Goal: Transaction & Acquisition: Download file/media

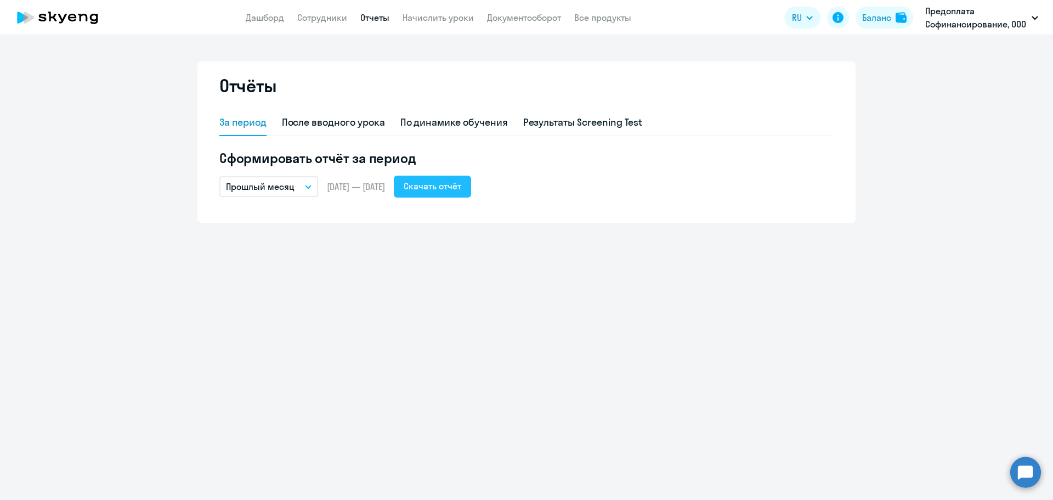
click at [450, 189] on div "Скачать отчёт" at bounding box center [433, 185] width 58 height 13
click at [49, 14] on icon at bounding box center [57, 17] width 97 height 27
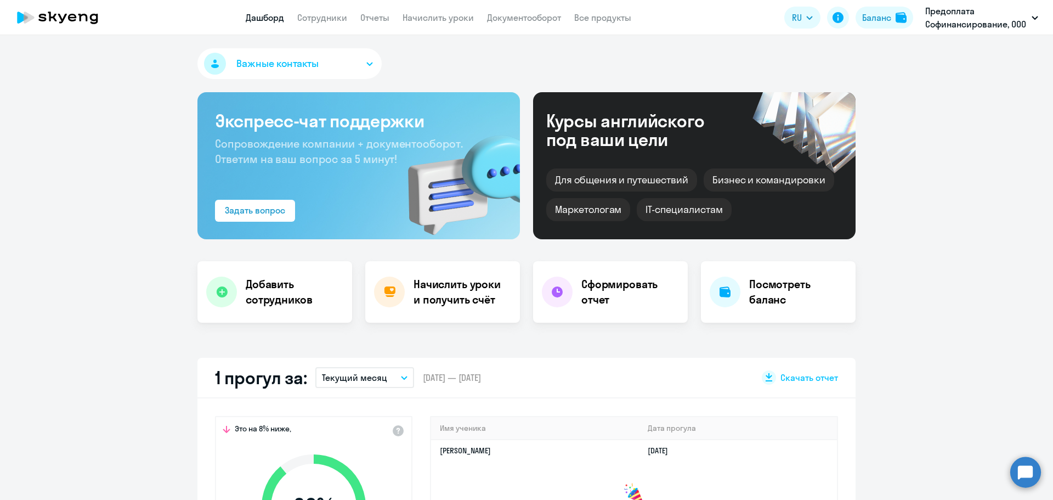
select select "30"
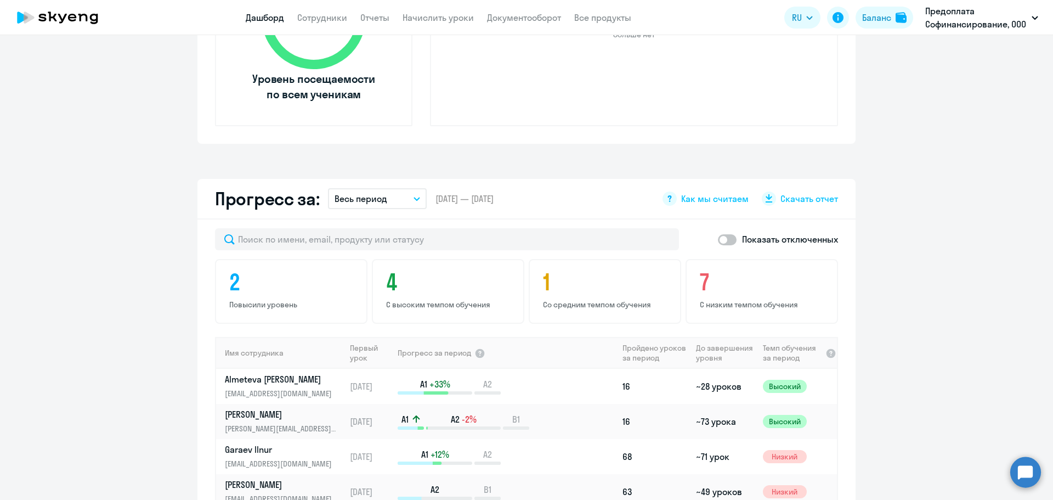
scroll to position [603, 0]
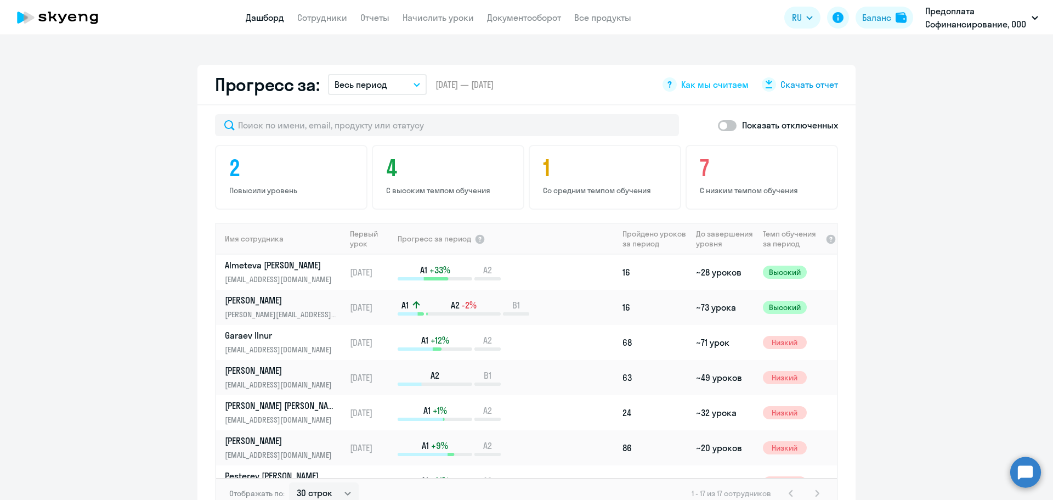
click at [809, 86] on span "Скачать отчет" at bounding box center [809, 84] width 58 height 12
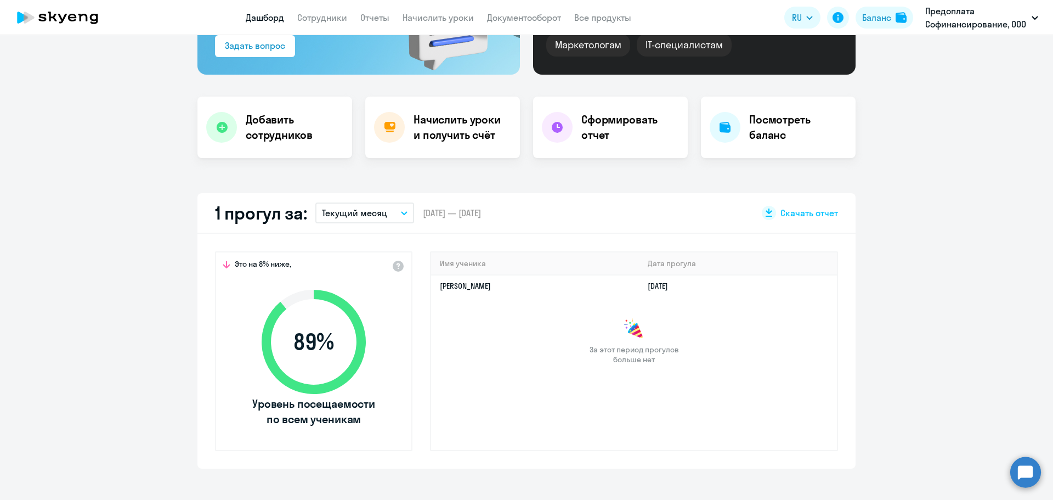
scroll to position [0, 0]
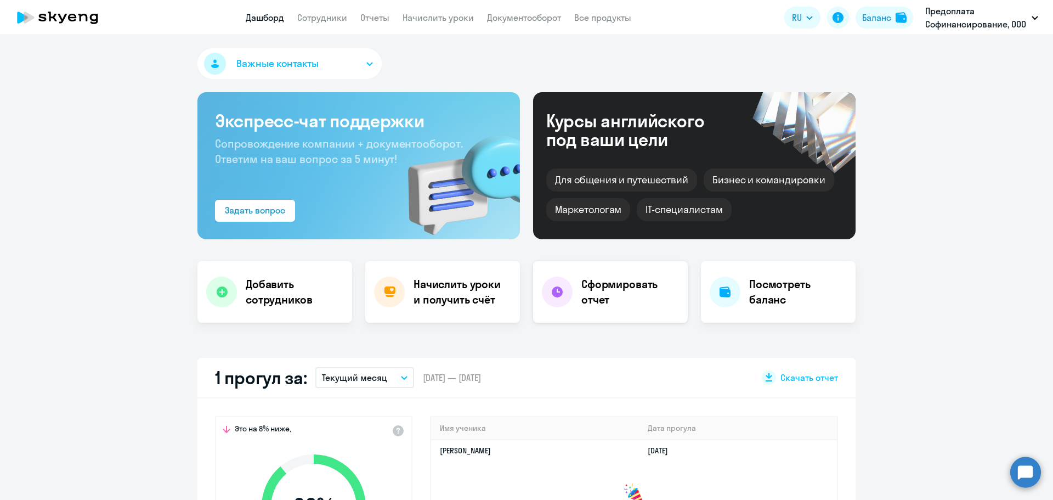
click at [603, 287] on h4 "Сформировать отчет" at bounding box center [630, 291] width 98 height 31
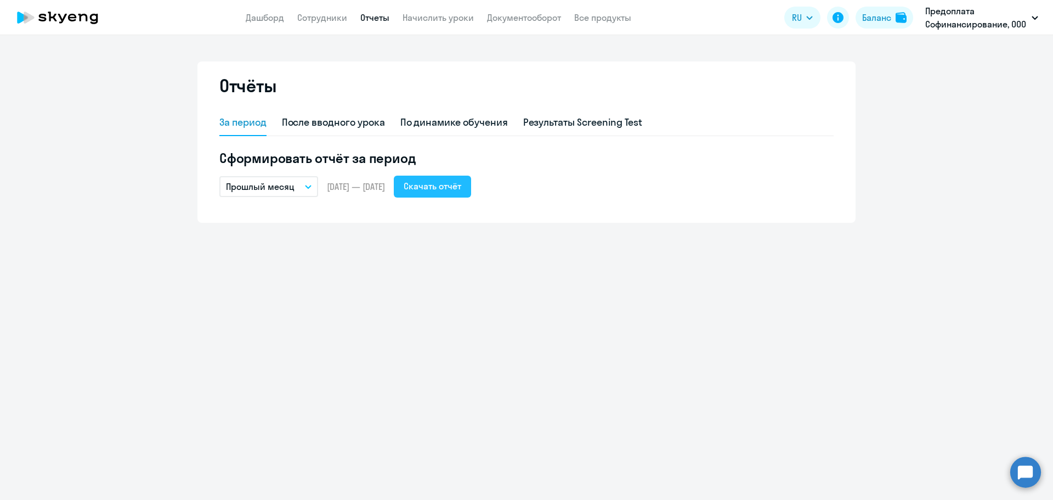
click at [461, 184] on div "Скачать отчёт" at bounding box center [433, 185] width 58 height 13
click at [61, 15] on icon at bounding box center [57, 17] width 97 height 27
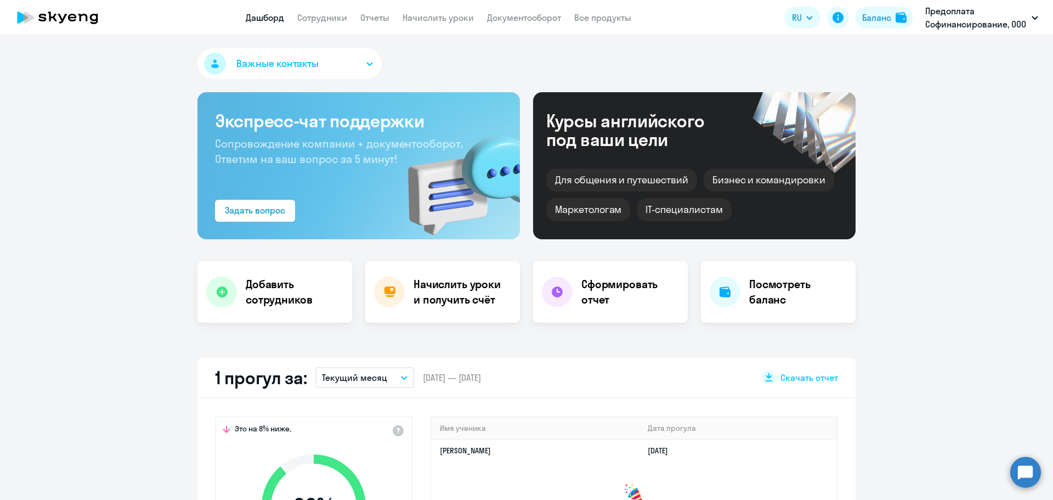
select select "30"
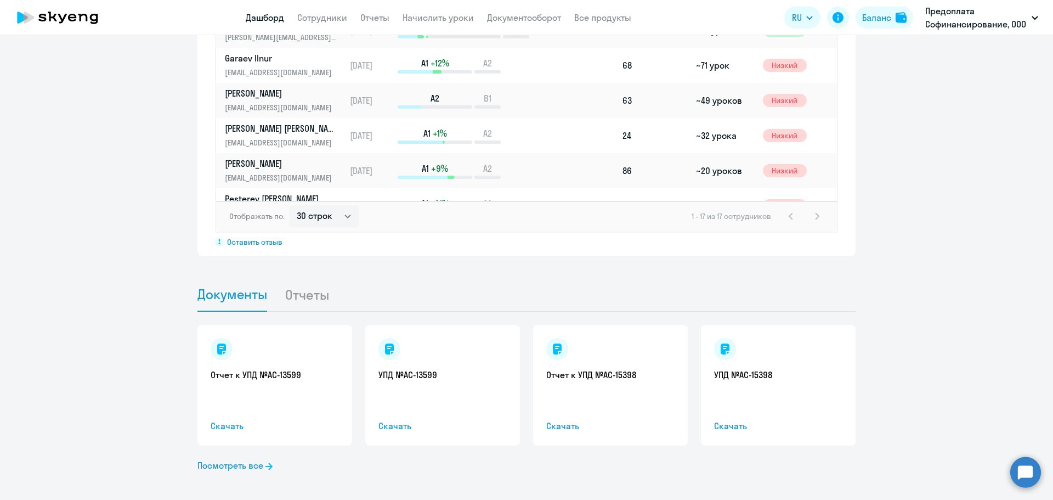
scroll to position [887, 0]
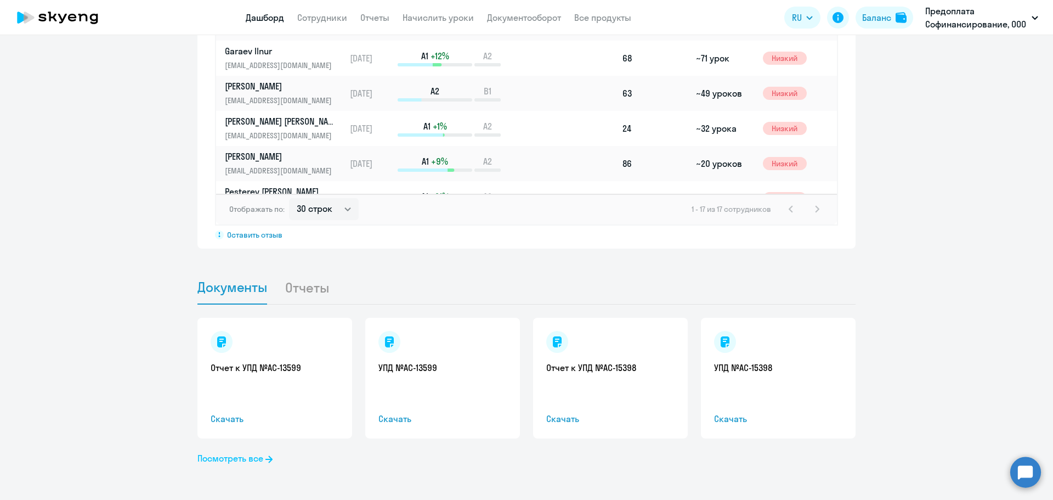
click at [231, 459] on link "Посмотреть все" at bounding box center [234, 457] width 75 height 13
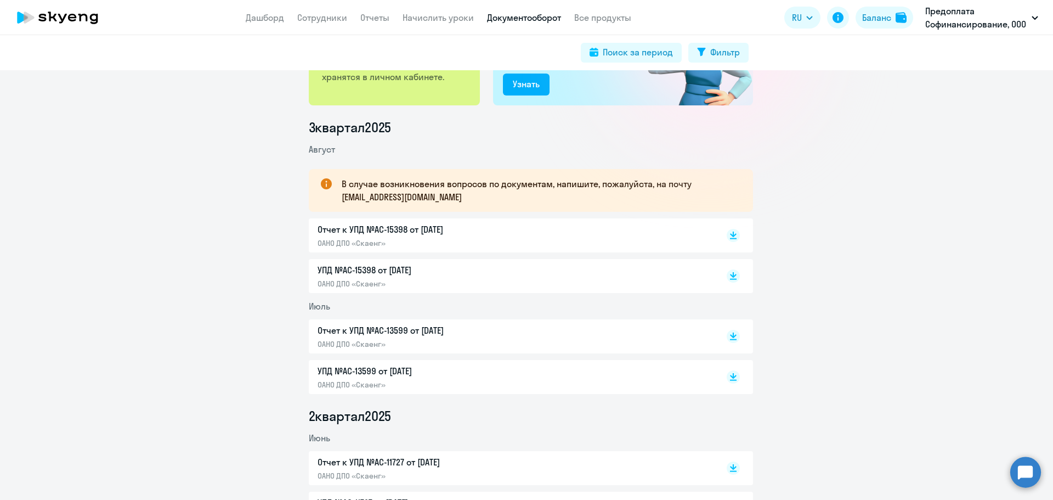
scroll to position [110, 0]
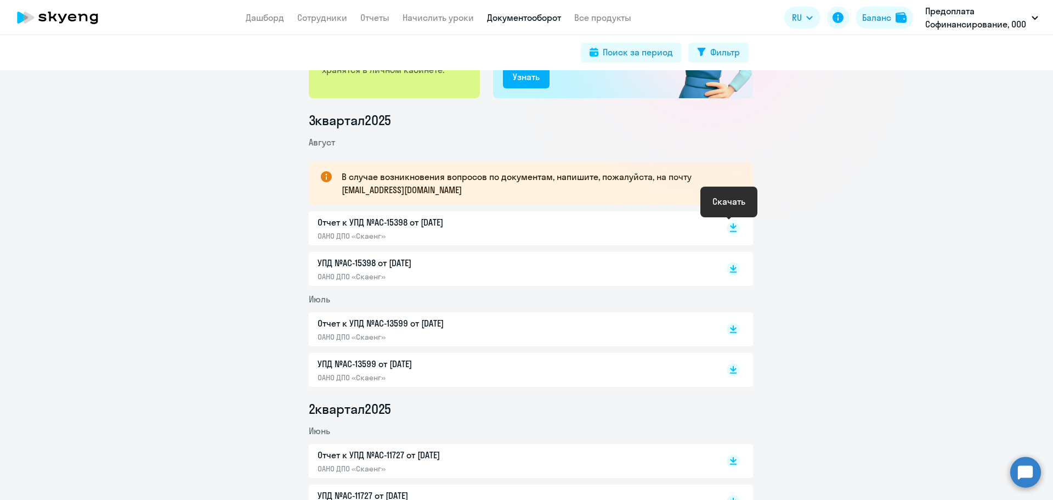
click at [730, 228] on icon at bounding box center [733, 225] width 7 height 5
click at [727, 270] on rect at bounding box center [733, 268] width 13 height 13
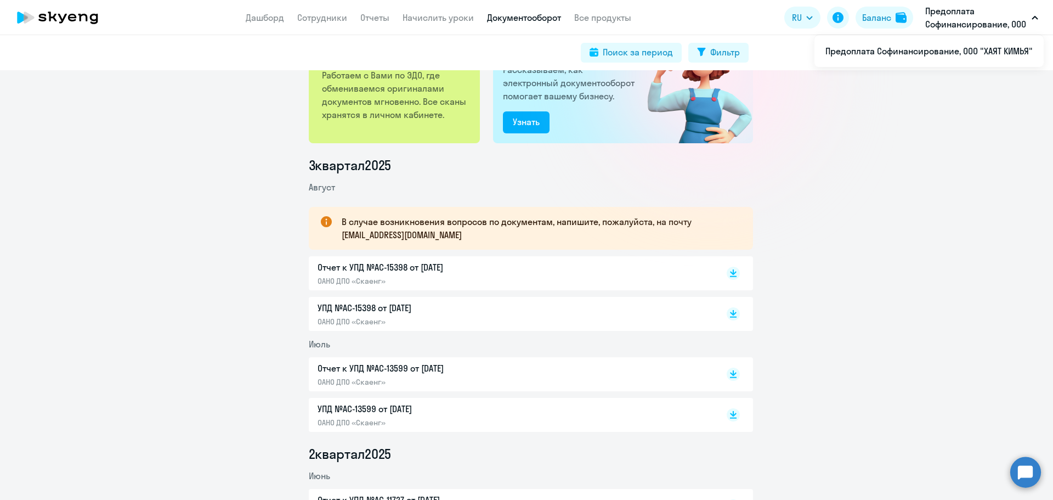
scroll to position [0, 0]
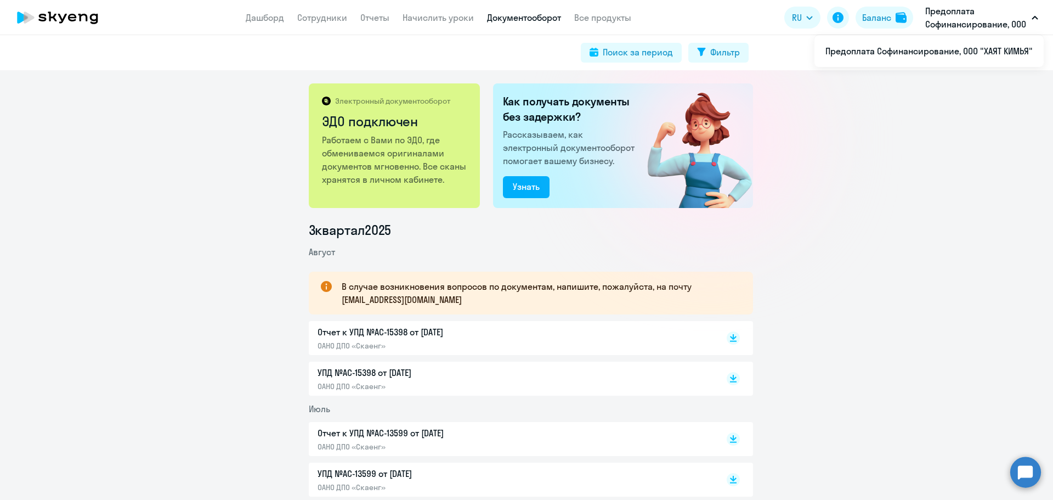
click at [82, 16] on icon at bounding box center [82, 18] width 9 height 8
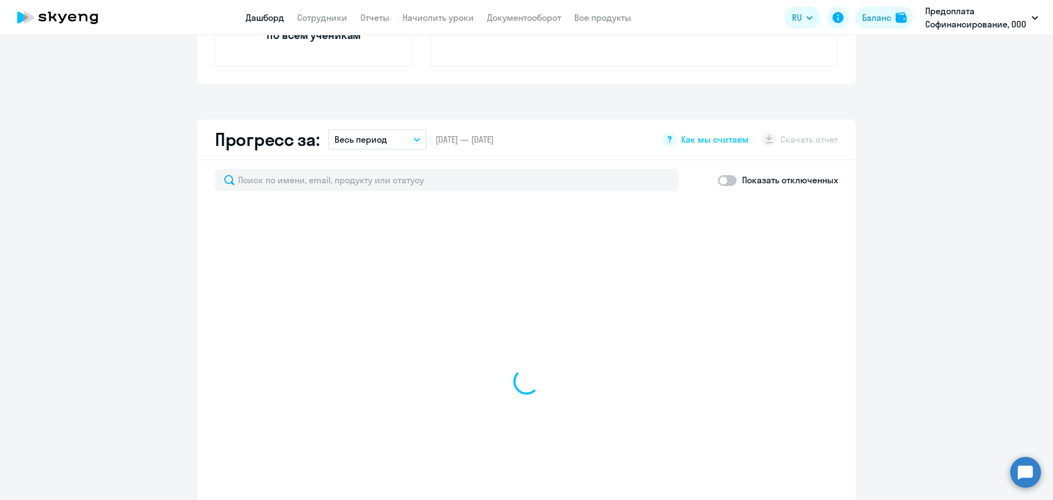
scroll to position [886, 0]
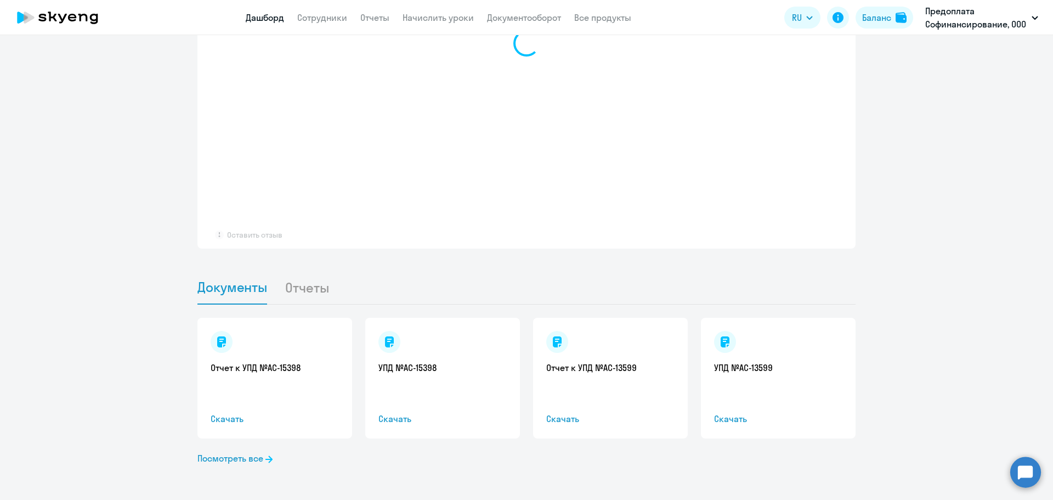
select select "30"
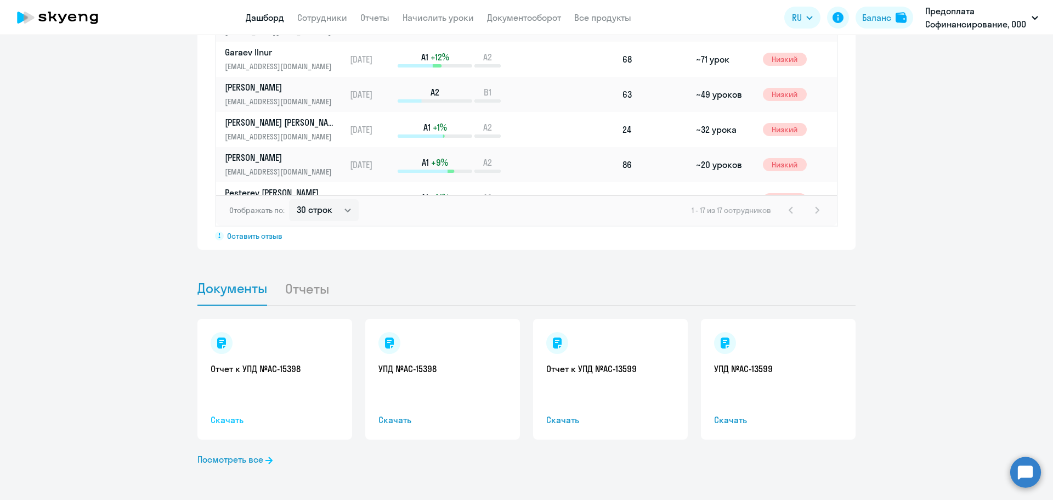
scroll to position [887, 0]
click at [230, 461] on link "Посмотреть все" at bounding box center [234, 457] width 75 height 13
